Goal: Book appointment/travel/reservation

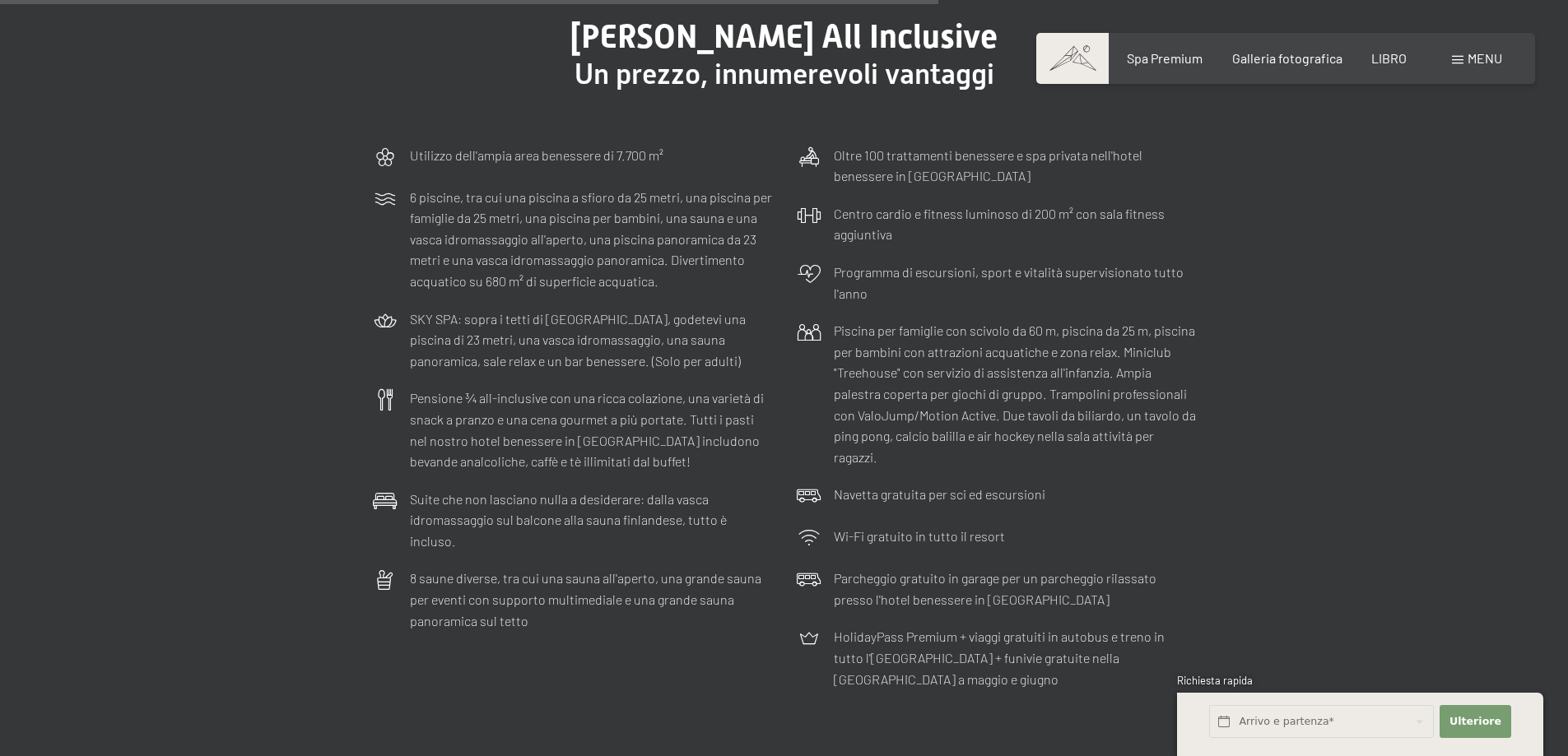
scroll to position [5018, 0]
click at [1484, 63] on font "menu" at bounding box center [1485, 58] width 35 height 16
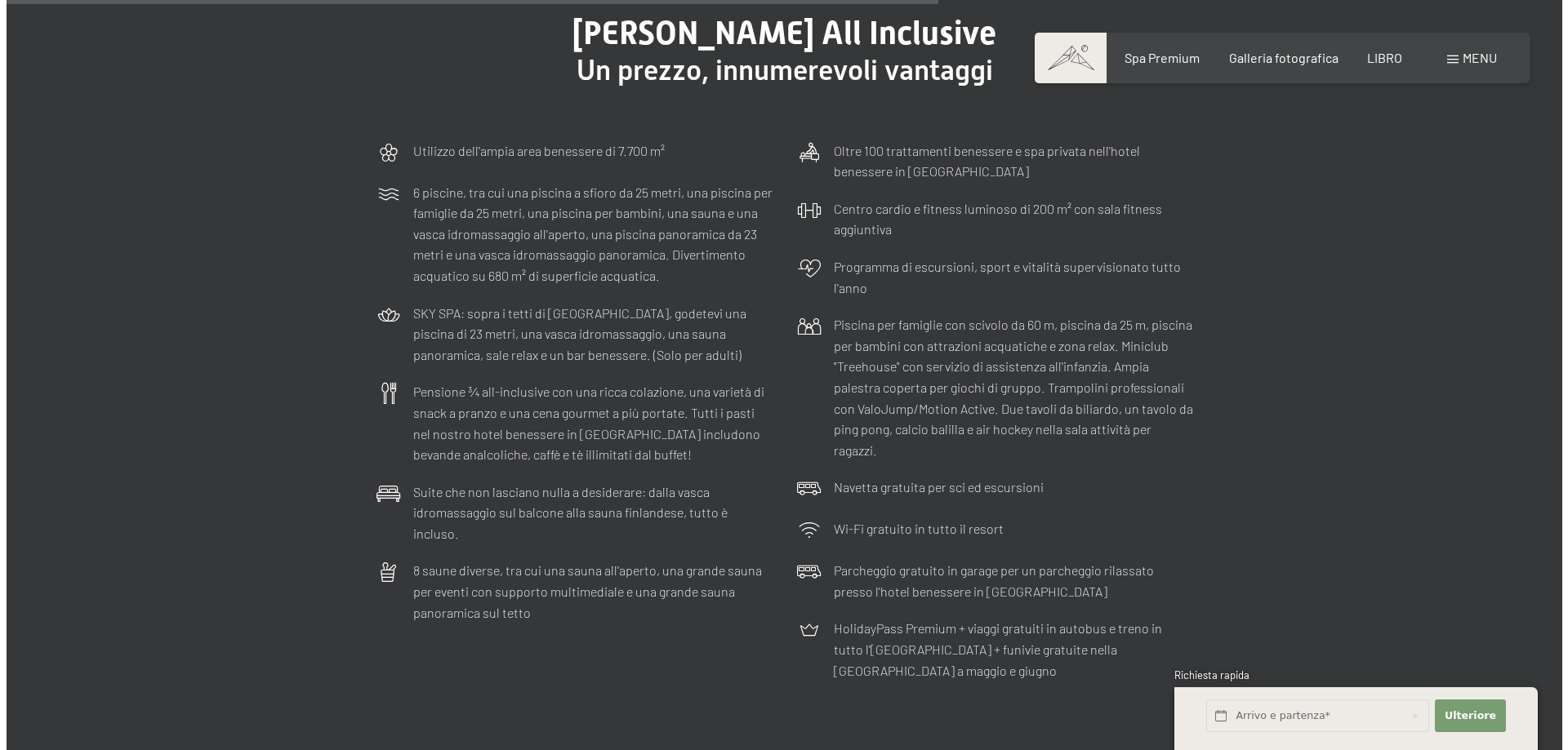
scroll to position [5005, 0]
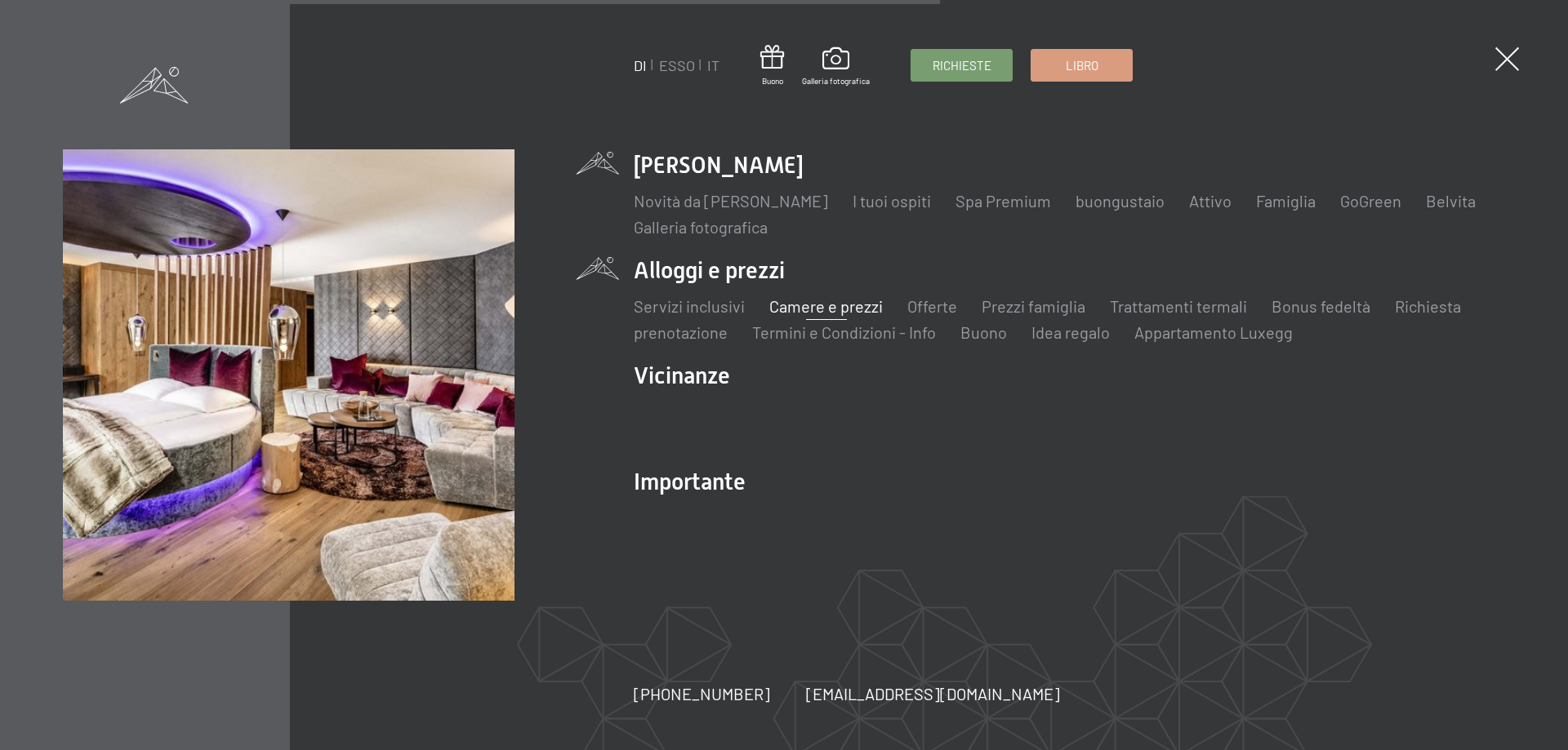
click at [828, 307] on font "Camere e prezzi" at bounding box center [826, 306] width 114 height 20
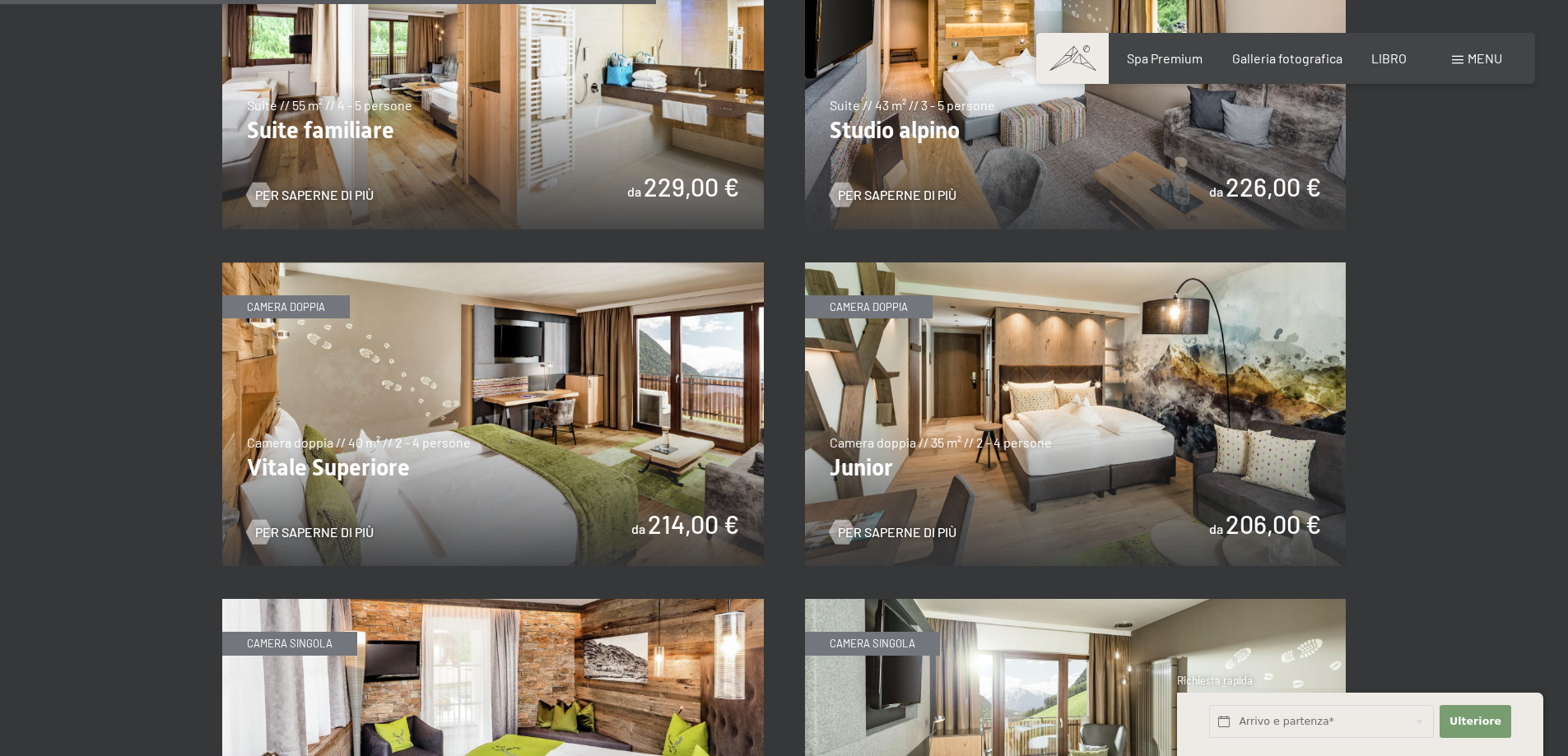
scroll to position [2222, 0]
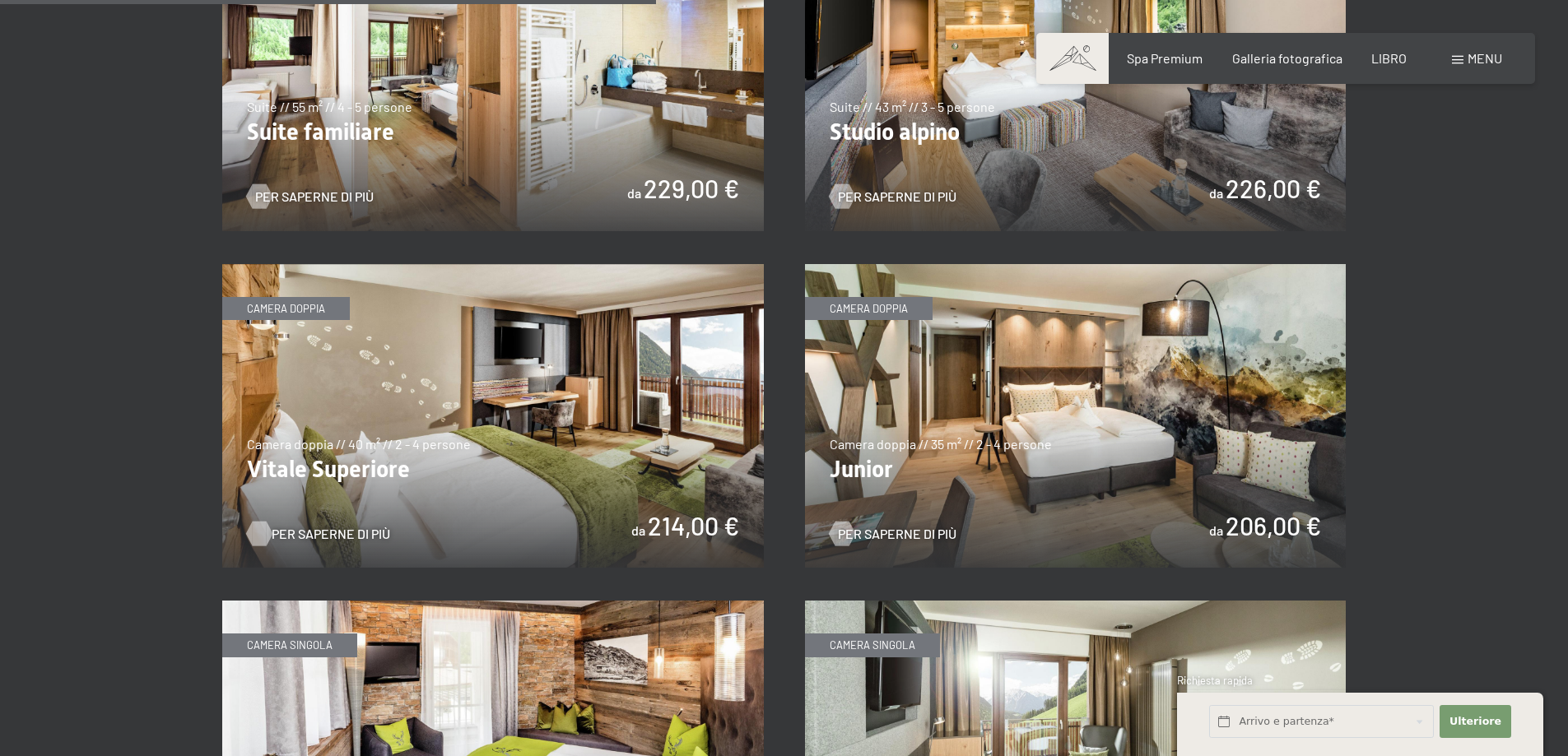
click at [308, 526] on font "Per saperne di più" at bounding box center [331, 533] width 119 height 16
click at [952, 368] on img at bounding box center [1075, 416] width 541 height 304
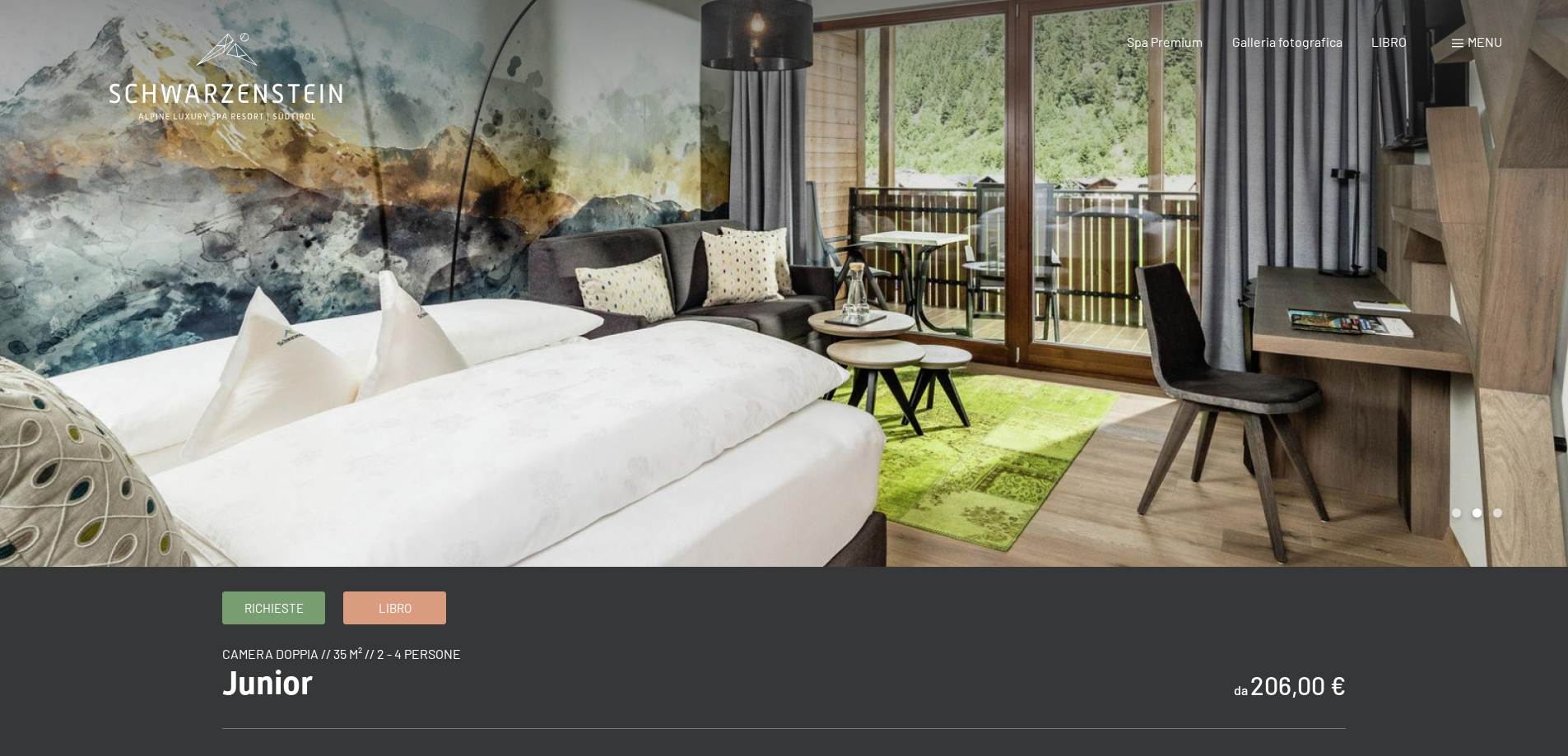
click at [1302, 375] on div at bounding box center [1177, 284] width 784 height 567
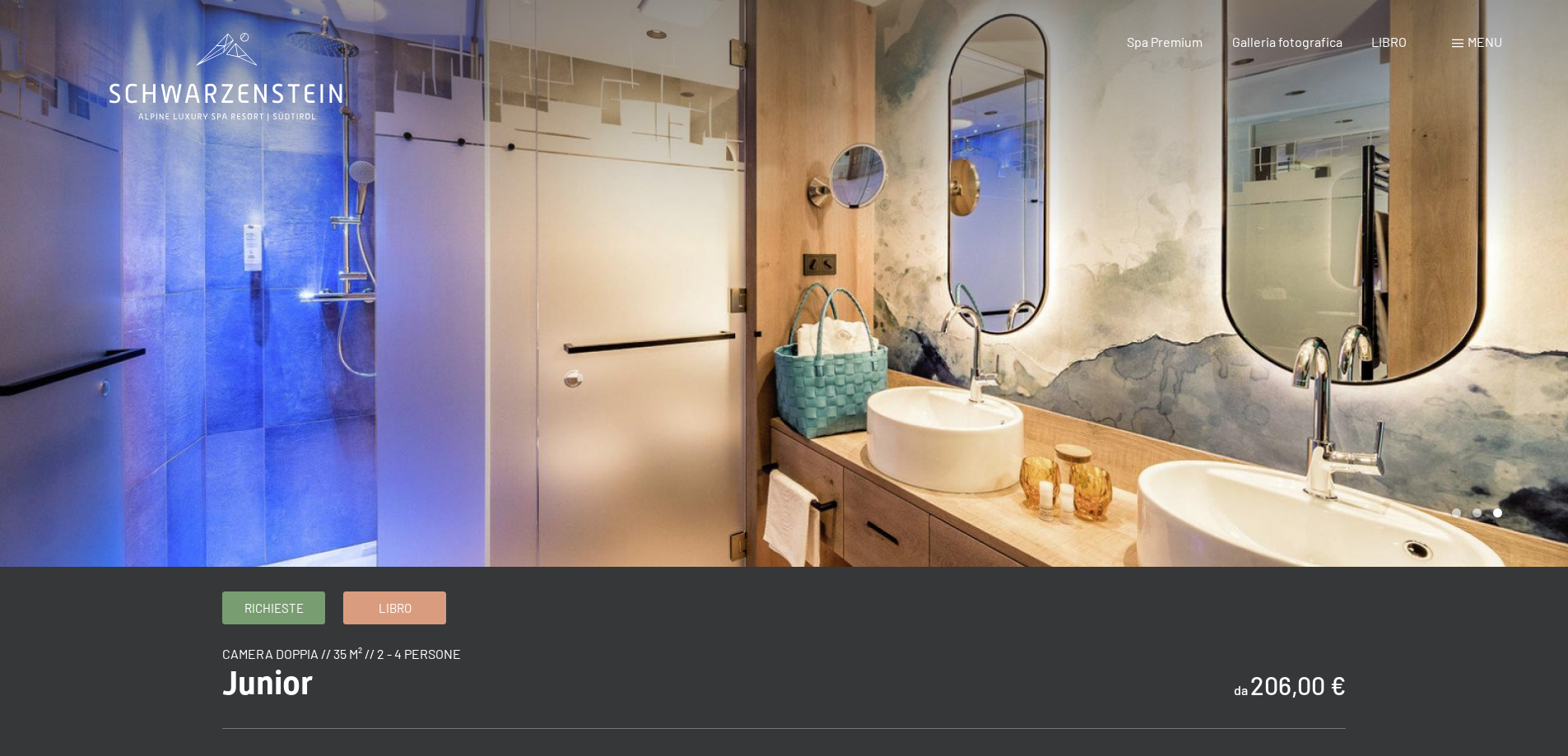
click at [1286, 369] on div at bounding box center [1177, 284] width 784 height 567
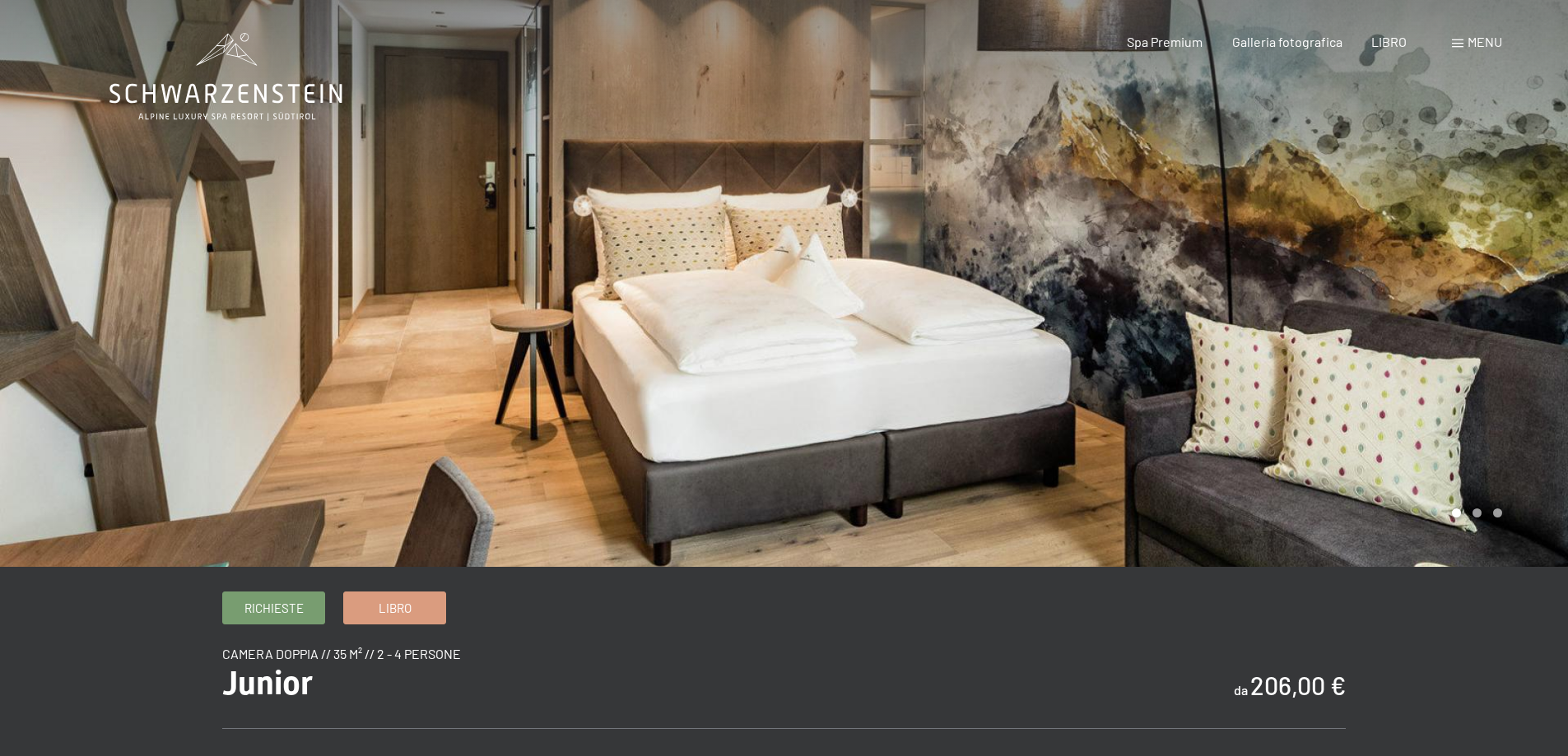
click at [1286, 369] on div at bounding box center [1177, 284] width 784 height 567
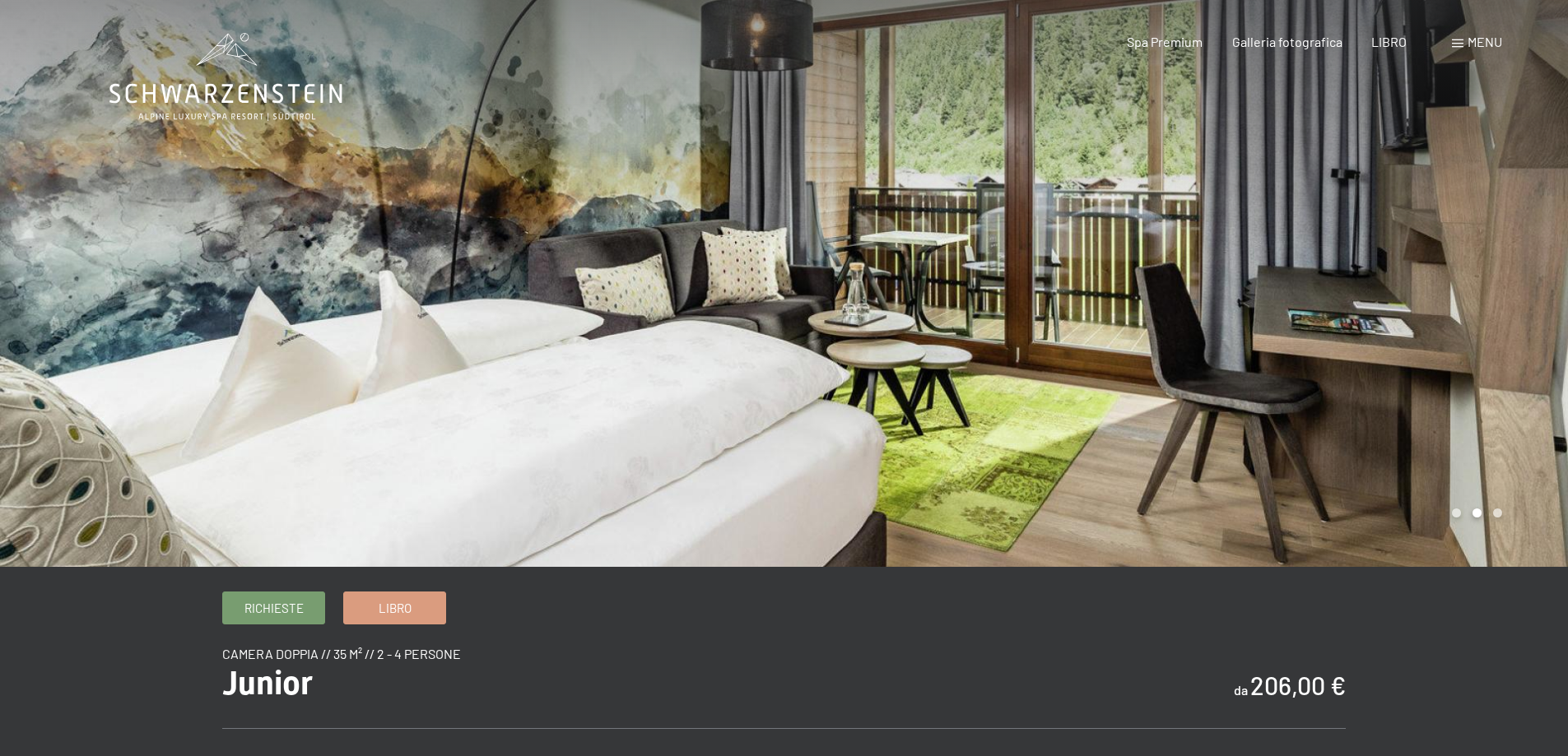
click at [1302, 380] on div at bounding box center [1177, 284] width 784 height 567
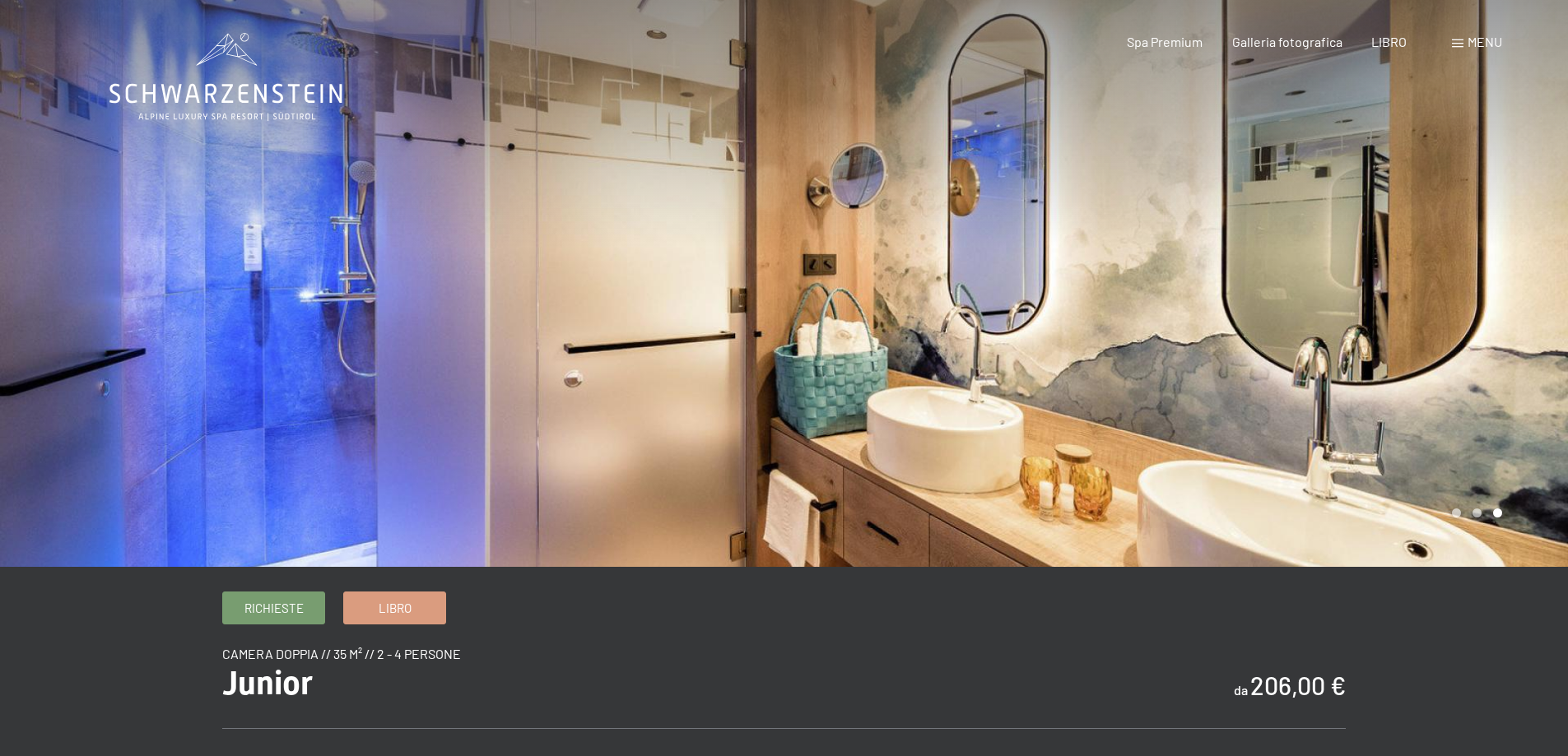
click at [1302, 380] on div at bounding box center [1177, 284] width 784 height 567
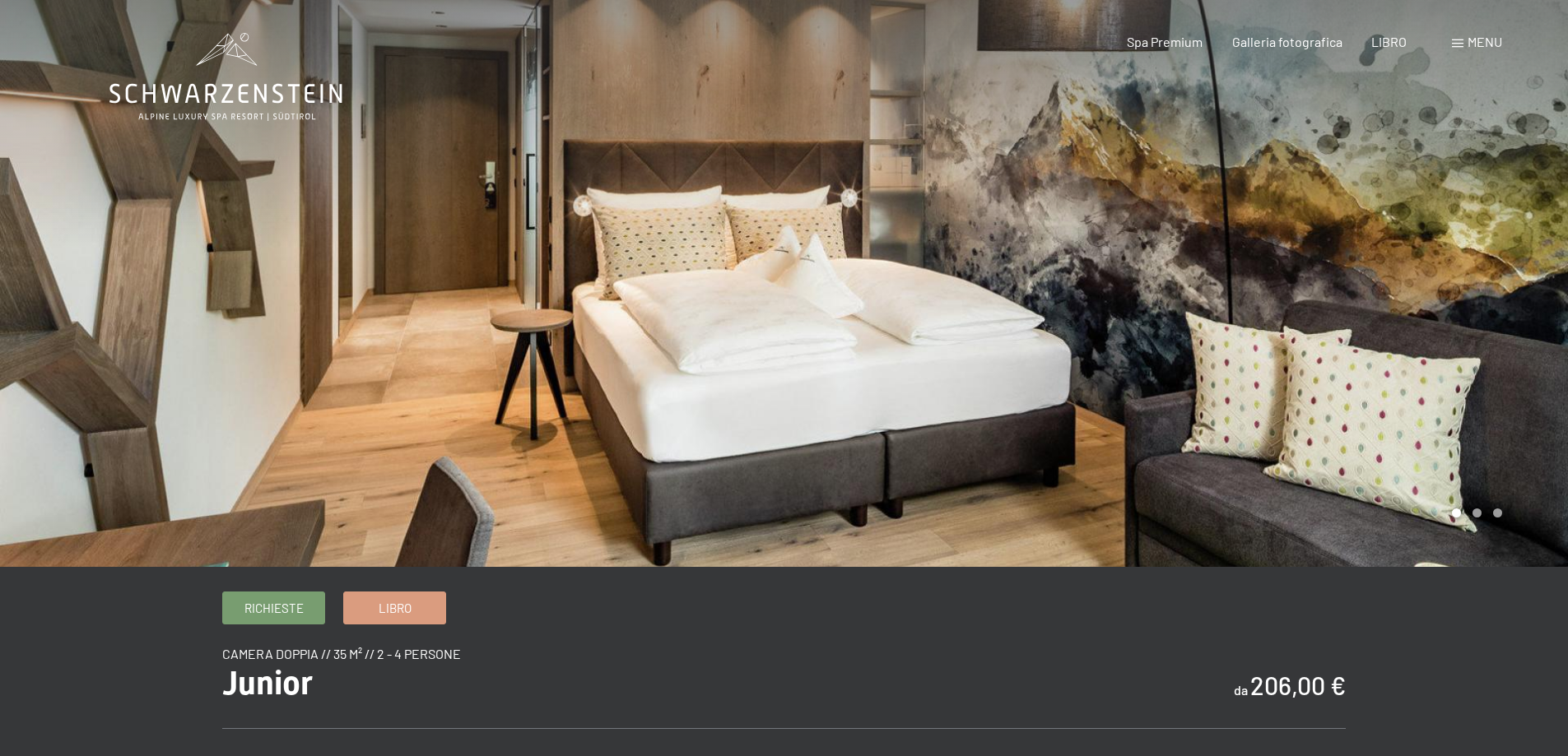
click at [1302, 380] on div at bounding box center [1177, 284] width 784 height 567
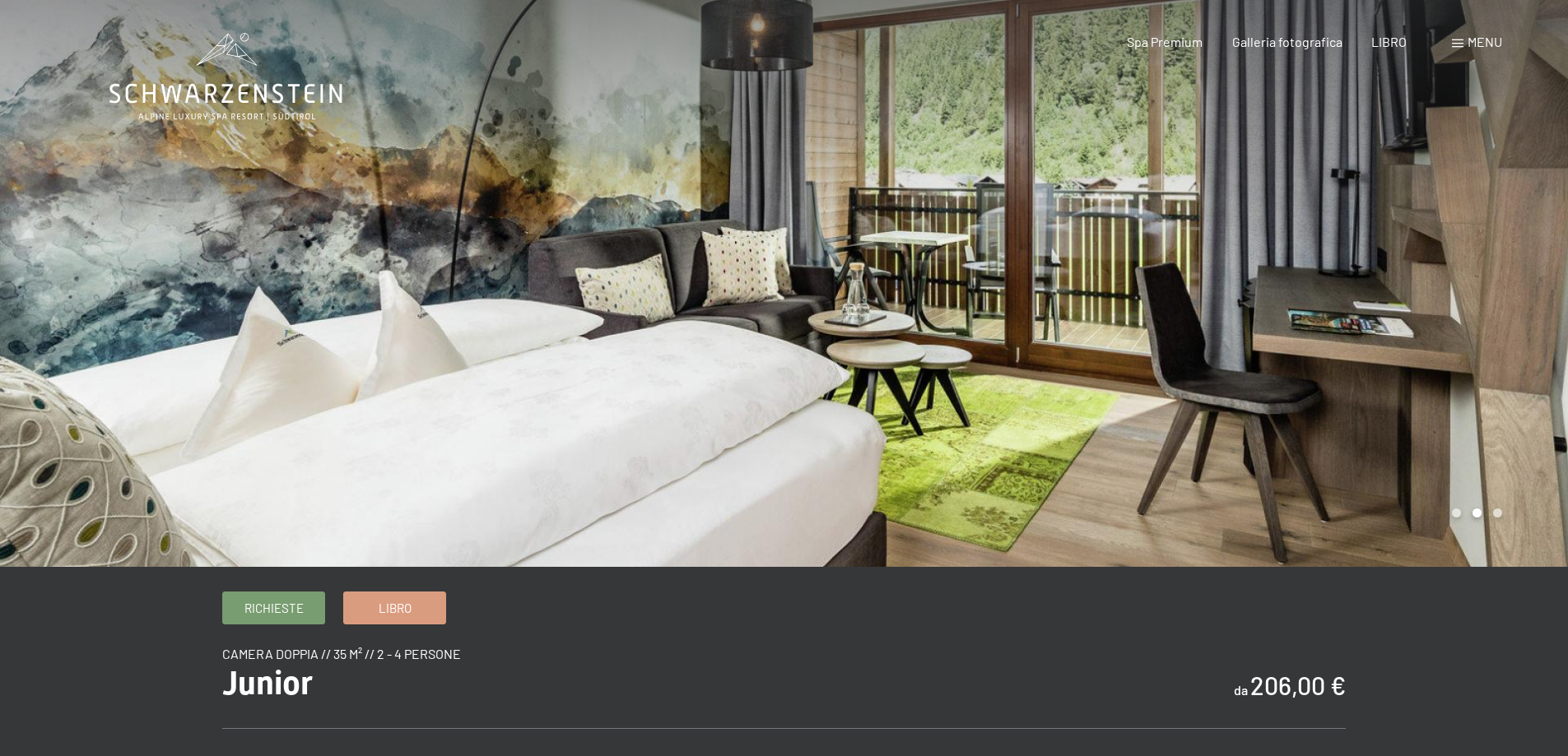
click at [1302, 380] on div at bounding box center [1177, 284] width 784 height 567
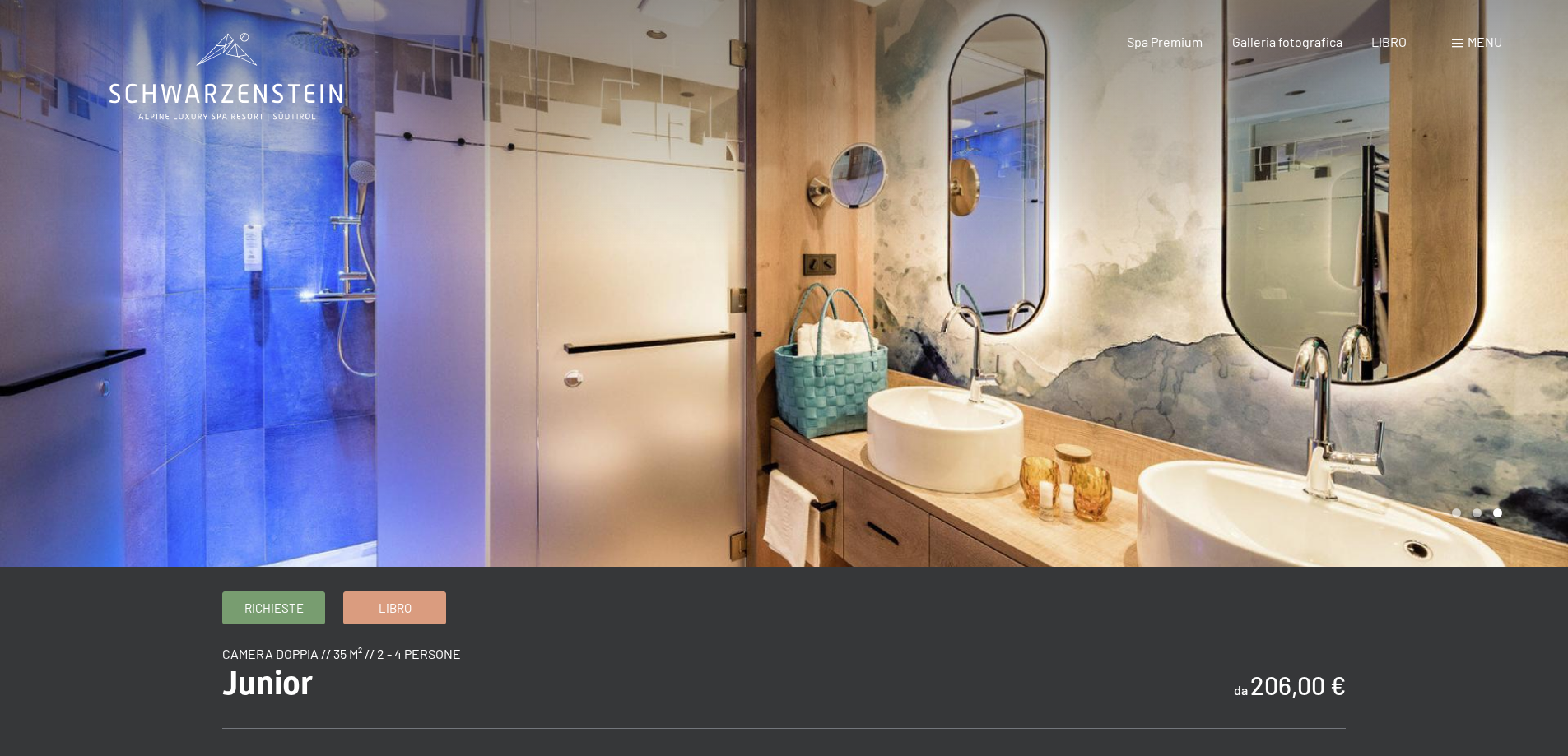
click at [1302, 380] on div at bounding box center [1177, 284] width 784 height 567
